Goal: Task Accomplishment & Management: Use online tool/utility

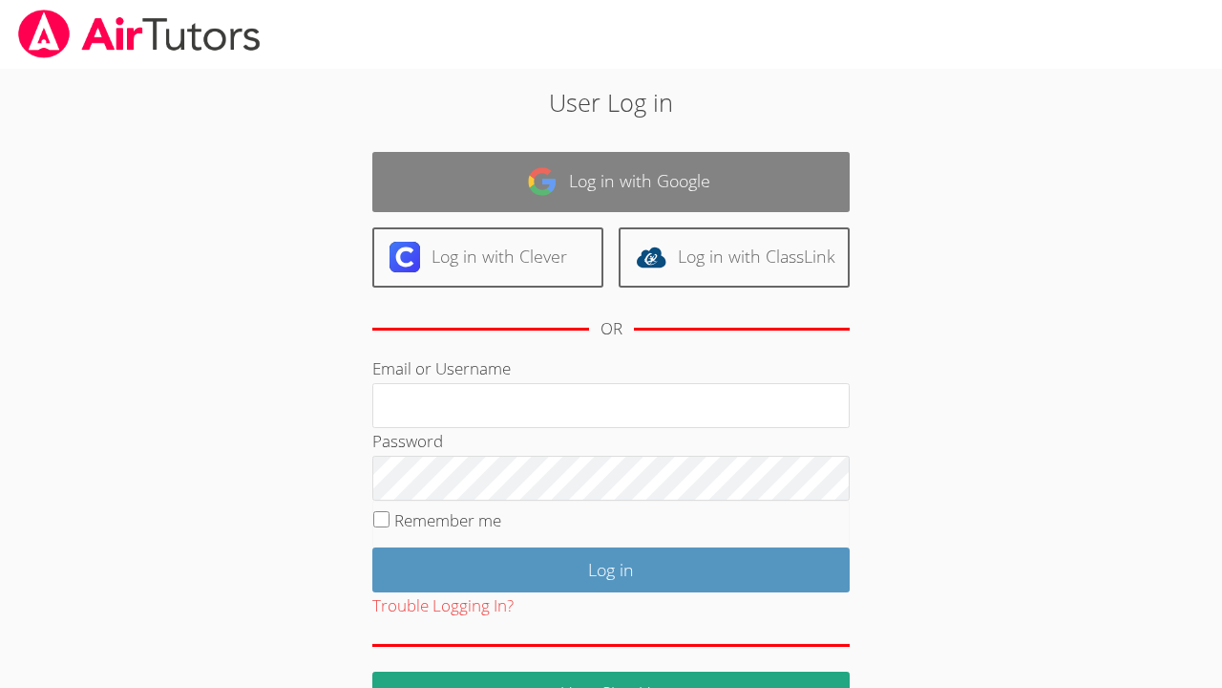
click at [644, 175] on link "Log in with Google" at bounding box center [610, 182] width 477 height 60
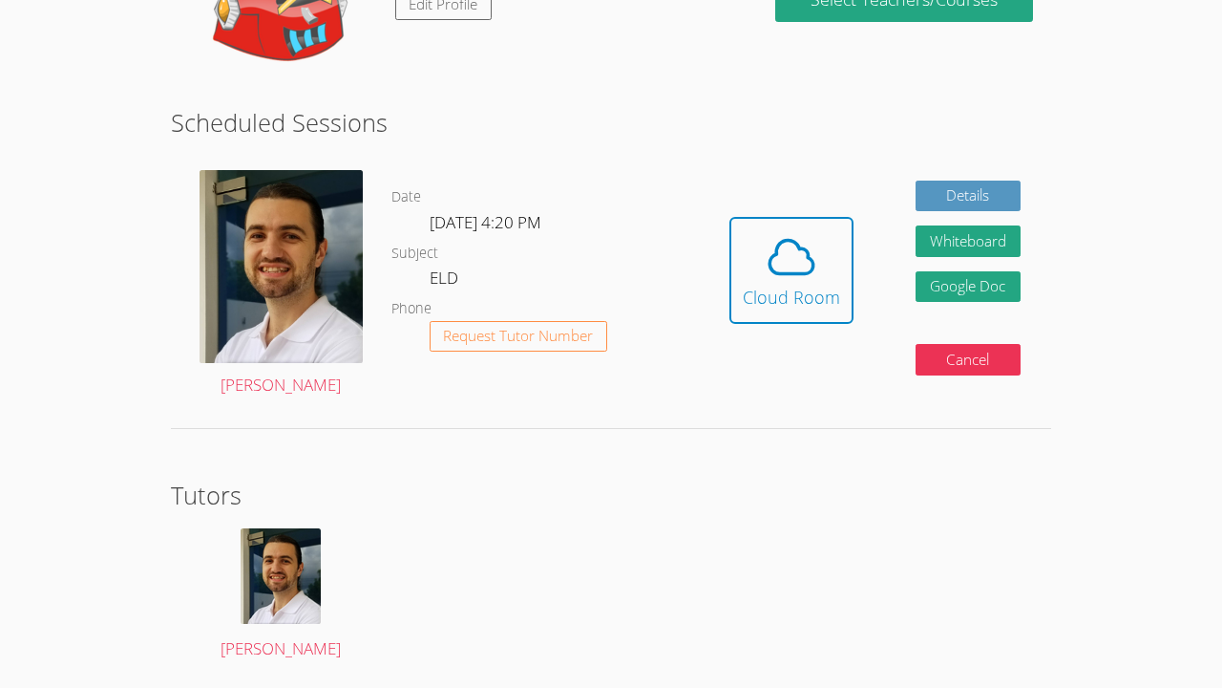
scroll to position [396, 0]
click at [752, 293] on div "Cloud Room" at bounding box center [791, 297] width 97 height 27
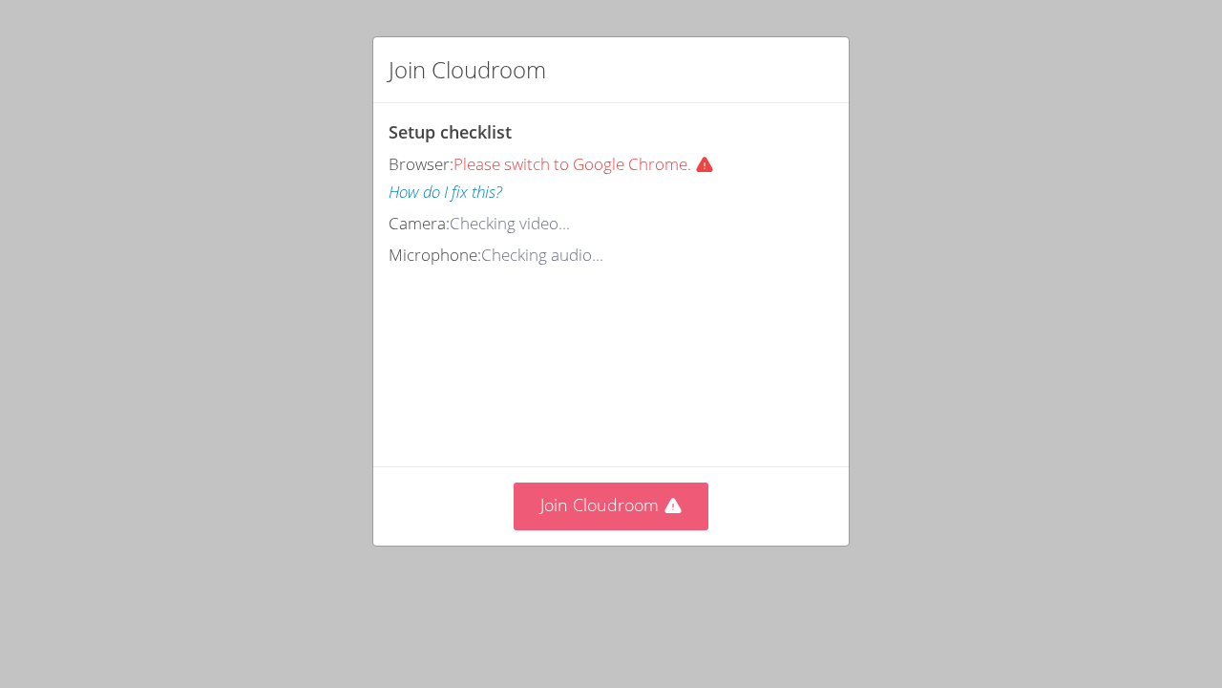
click at [626, 505] on button "Join Cloudroom" at bounding box center [612, 505] width 196 height 47
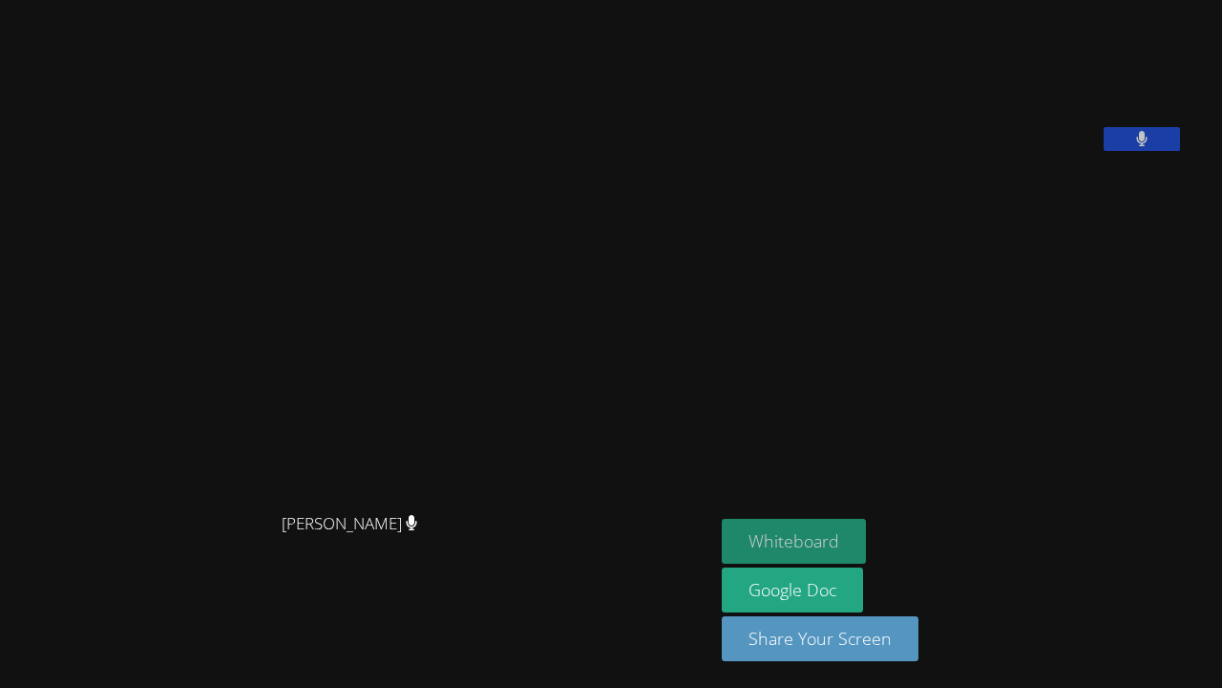
click at [866, 540] on button "Whiteboard" at bounding box center [794, 541] width 144 height 45
click at [826, 538] on button "Whiteboard" at bounding box center [794, 541] width 144 height 45
click at [849, 542] on button "Whiteboard" at bounding box center [794, 541] width 144 height 45
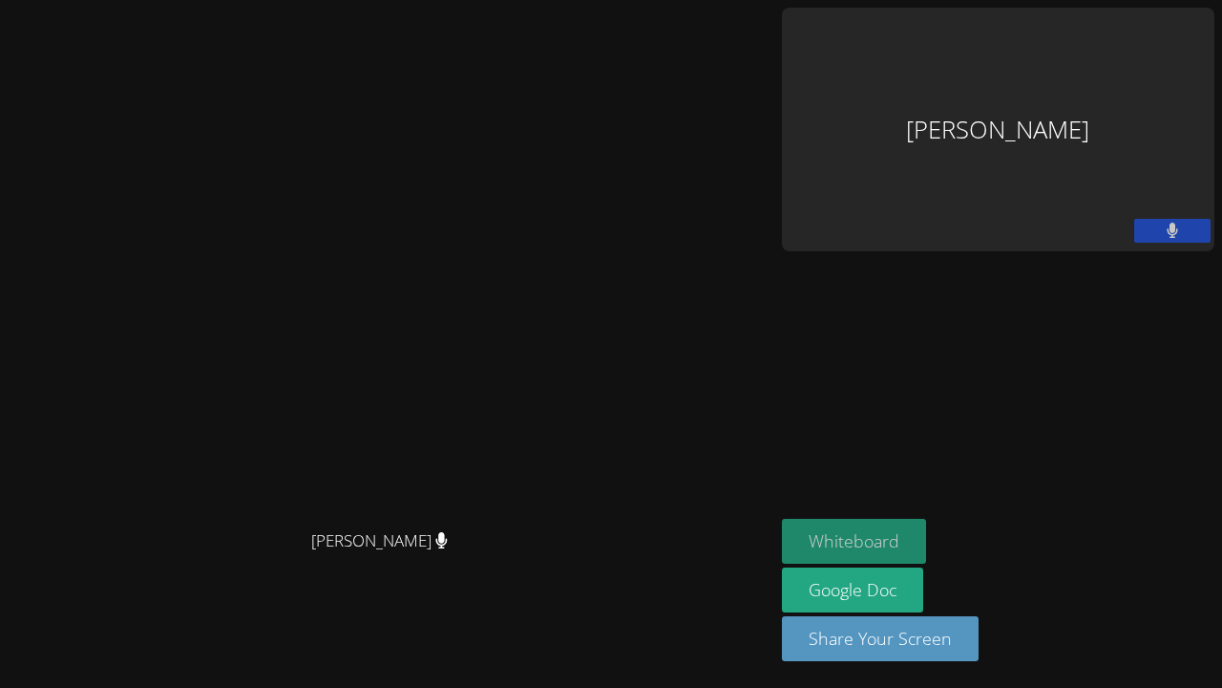
click at [926, 547] on button "Whiteboard" at bounding box center [854, 541] width 144 height 45
click at [244, 323] on video at bounding box center [387, 305] width 286 height 427
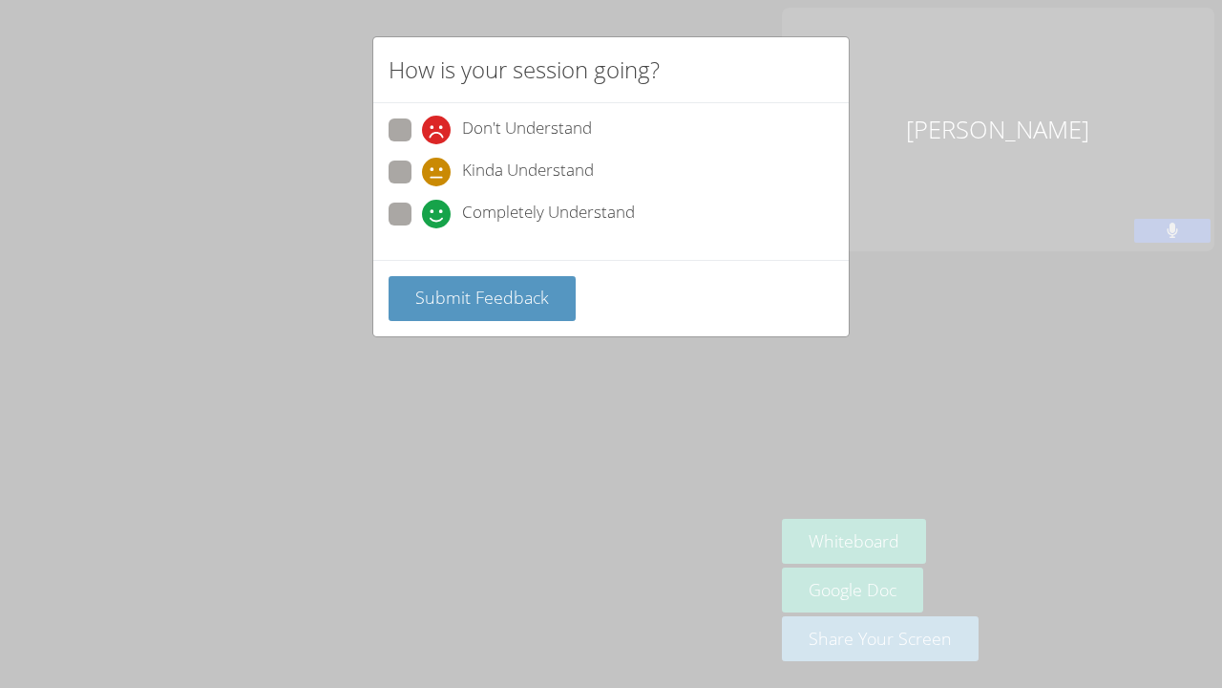
click at [498, 214] on span "Completely Understand" at bounding box center [548, 214] width 173 height 29
click at [438, 214] on input "Completely Understand" at bounding box center [430, 210] width 16 height 16
radio input "true"
click at [490, 304] on span "Submit Feedback" at bounding box center [482, 297] width 134 height 23
